Goal: Task Accomplishment & Management: Manage account settings

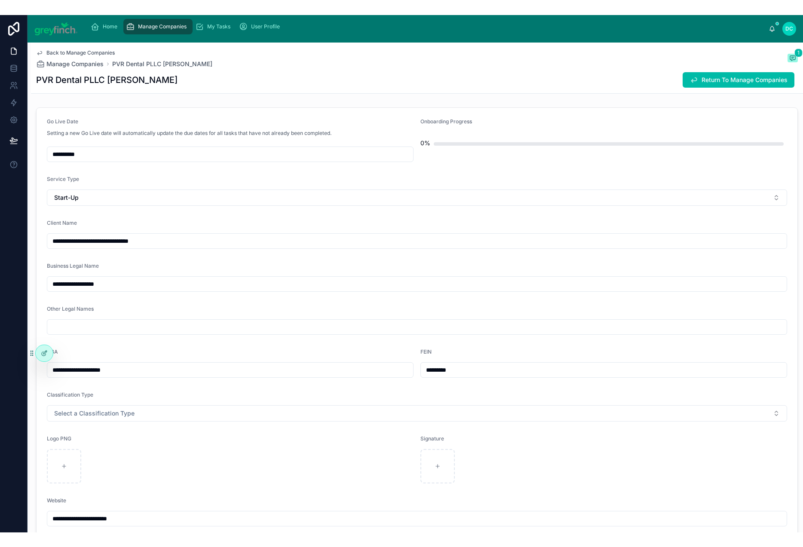
scroll to position [409, 0]
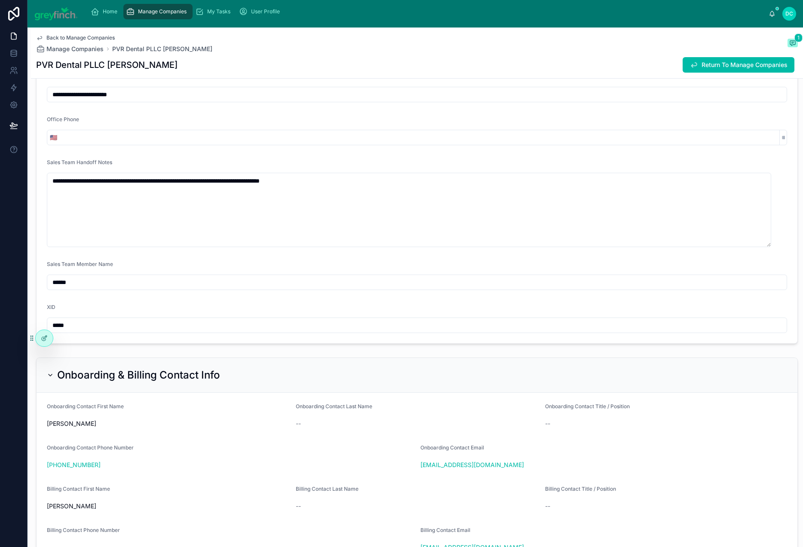
click at [176, 15] on span "Manage Companies" at bounding box center [162, 11] width 49 height 7
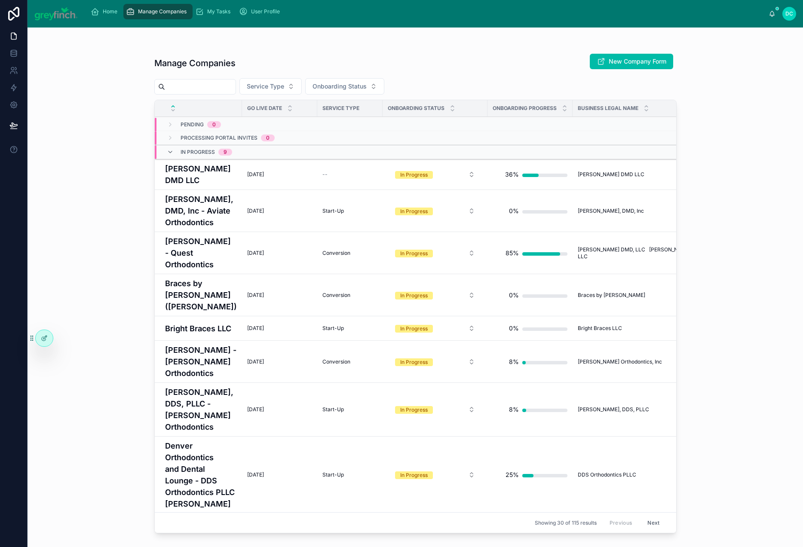
click at [212, 93] on input "text" at bounding box center [200, 87] width 70 height 12
type input "********"
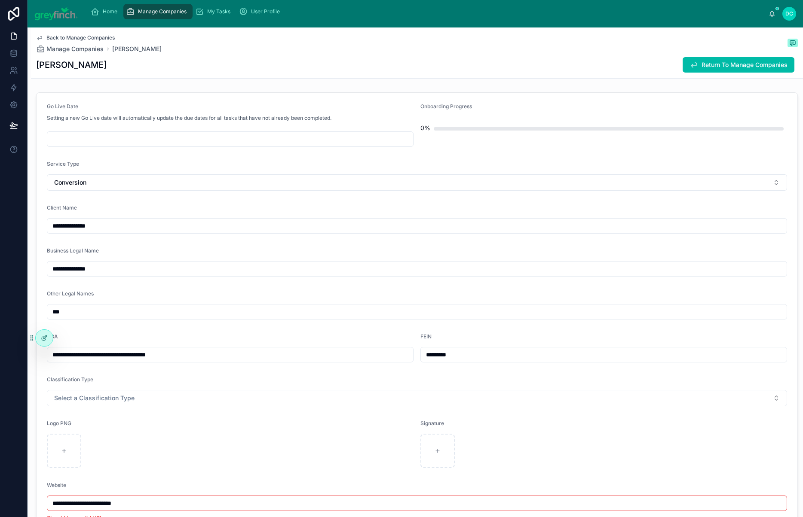
scroll to position [714, 0]
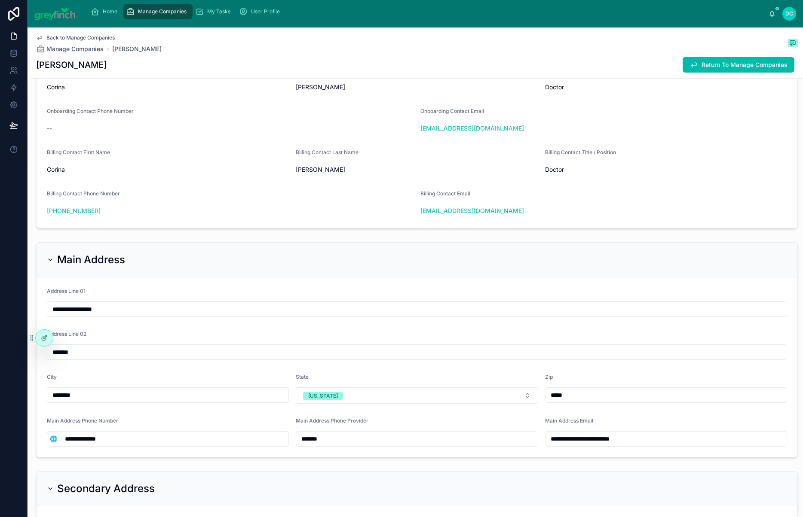
click at [187, 15] on span "Manage Companies" at bounding box center [162, 11] width 49 height 7
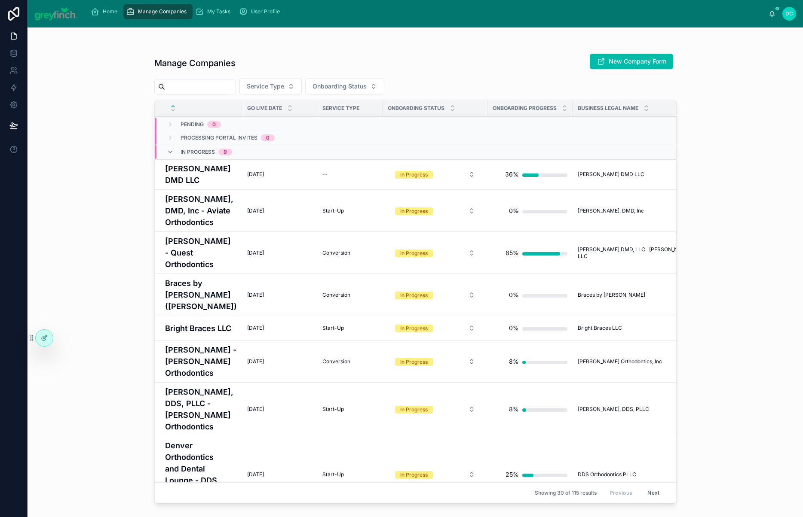
click at [236, 93] on input "text" at bounding box center [200, 87] width 70 height 12
type input "****"
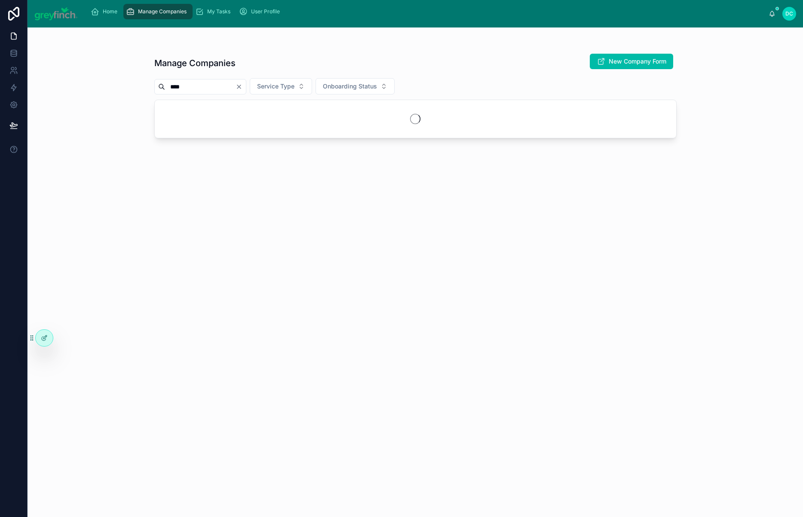
click at [240, 133] on div at bounding box center [415, 119] width 521 height 38
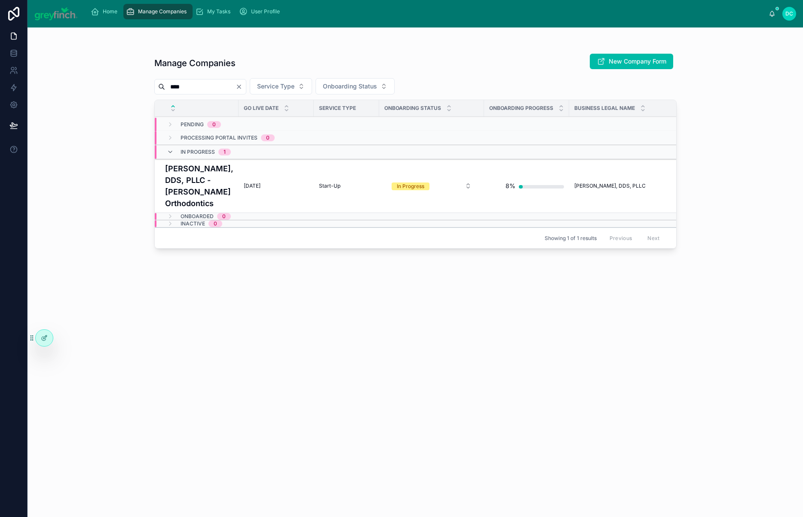
click at [211, 209] on h4 "[PERSON_NAME], DDS, PLLC - [PERSON_NAME] Orthodontics" at bounding box center [199, 186] width 68 height 46
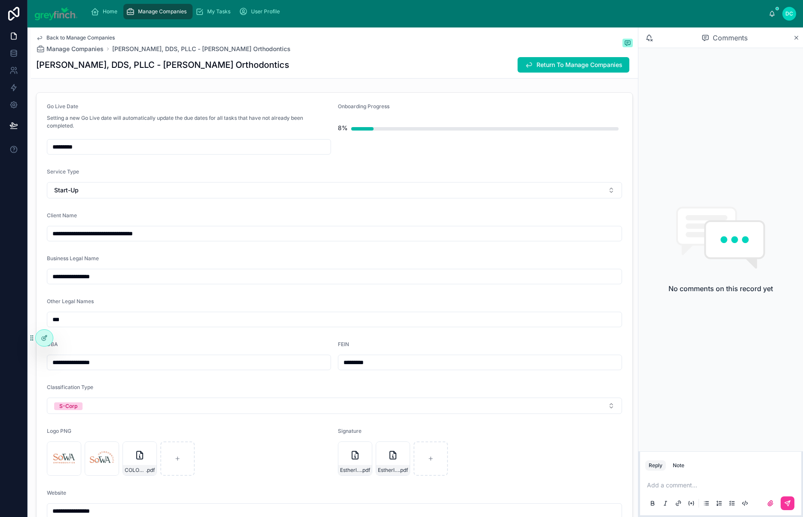
drag, startPoint x: 797, startPoint y: 47, endPoint x: 772, endPoint y: 71, distance: 34.6
click at [797, 41] on icon at bounding box center [796, 37] width 6 height 7
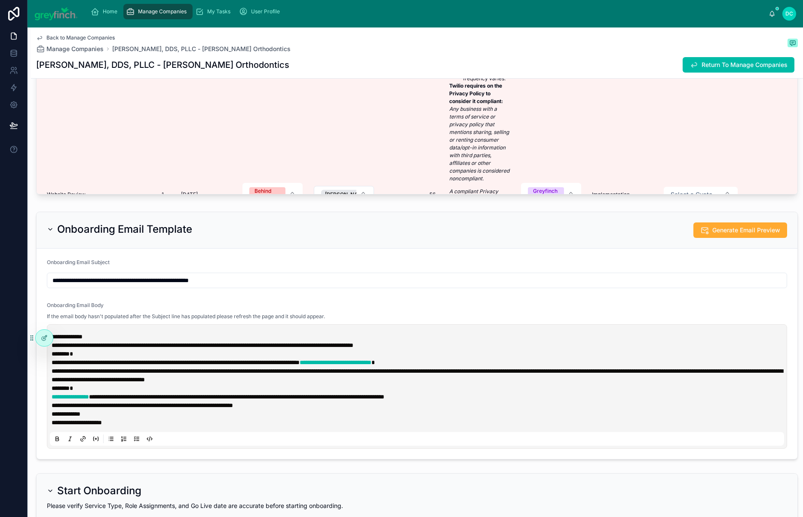
scroll to position [3291, 0]
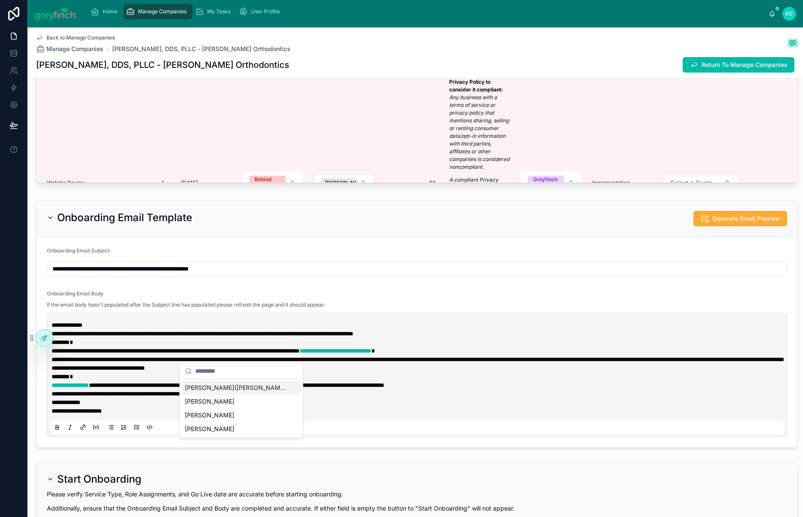
click at [244, 392] on span "Esther(Chen-Hsing) Lin" at bounding box center [236, 388] width 102 height 9
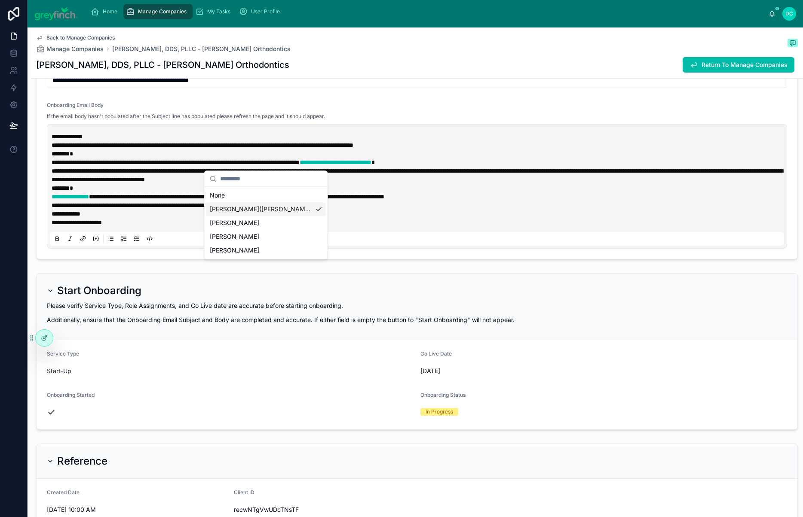
scroll to position [3485, 0]
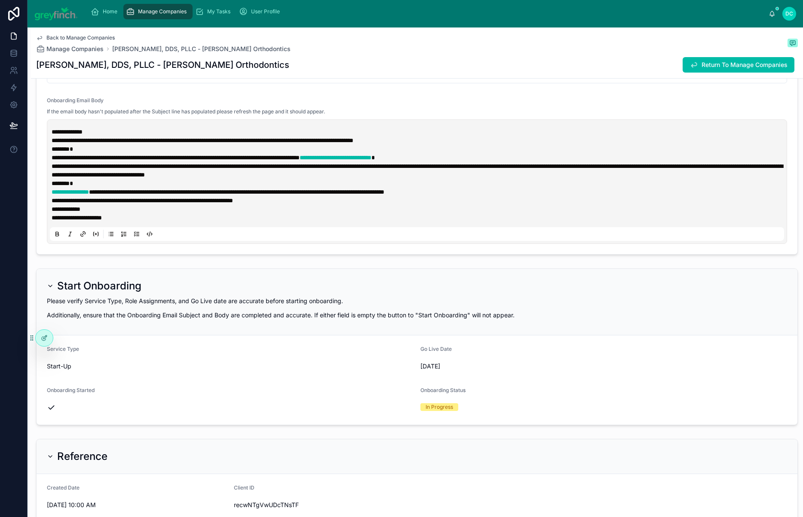
click at [282, 335] on div "Completed" at bounding box center [266, 328] width 119 height 13
click at [285, 397] on div "Completed" at bounding box center [266, 390] width 119 height 13
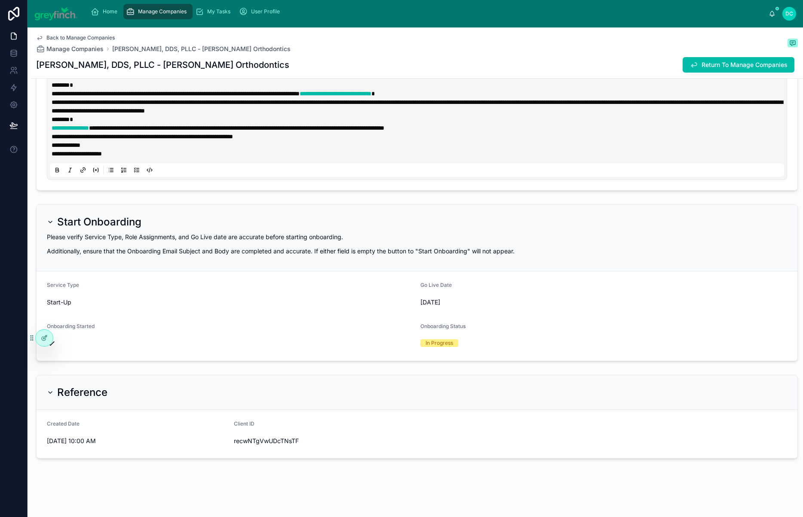
scroll to position [217, 0]
click at [294, 383] on div "Completed" at bounding box center [266, 377] width 119 height 13
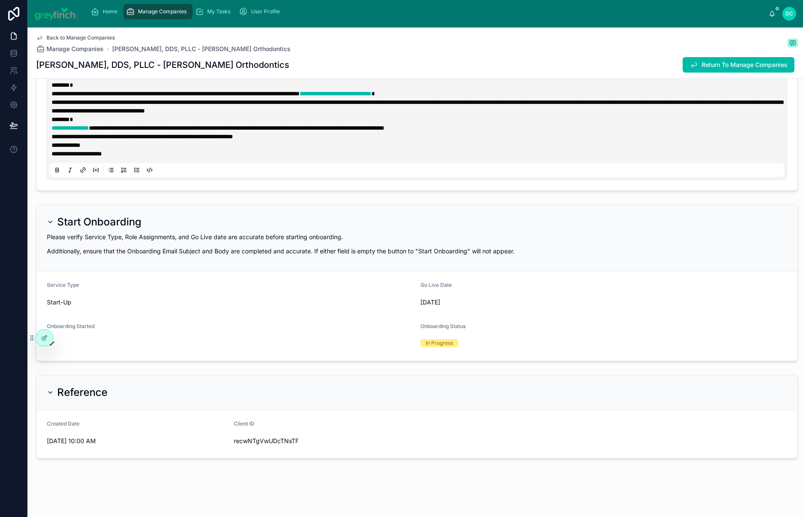
scroll to position [3672, 0]
click at [285, 454] on div "Completed" at bounding box center [266, 447] width 119 height 13
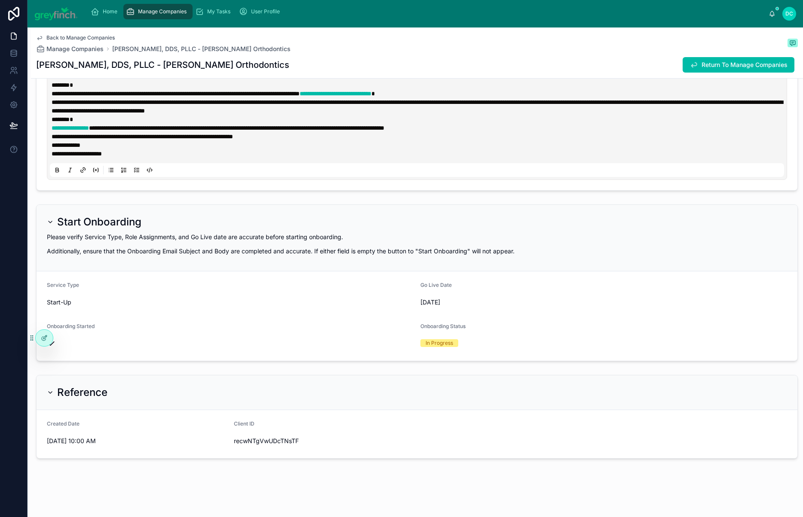
click at [264, 349] on div "Completed" at bounding box center [266, 342] width 119 height 13
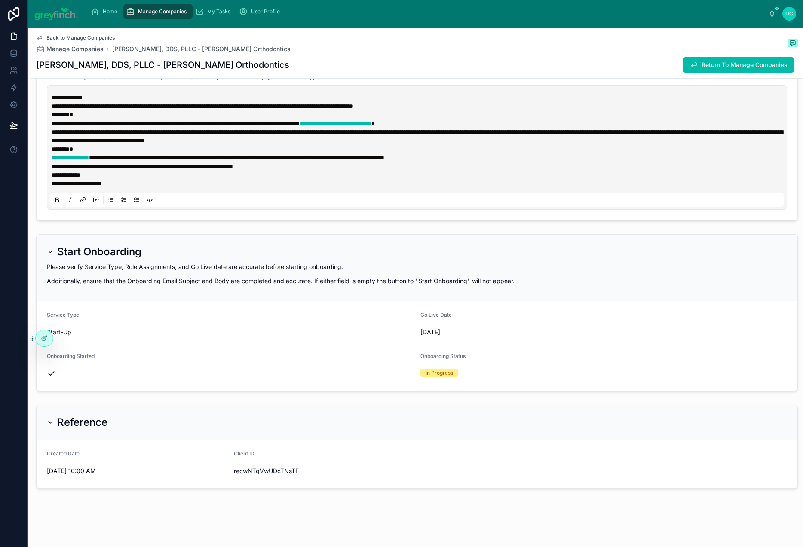
scroll to position [1202, 0]
